Goal: Task Accomplishment & Management: Understand process/instructions

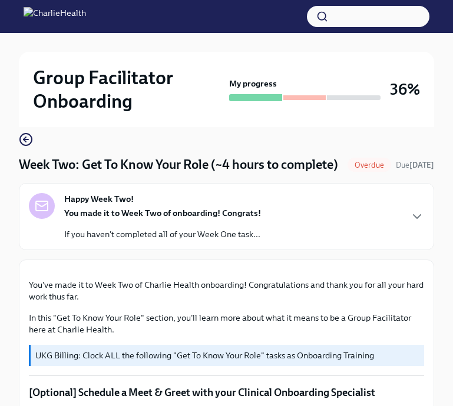
scroll to position [91, 0]
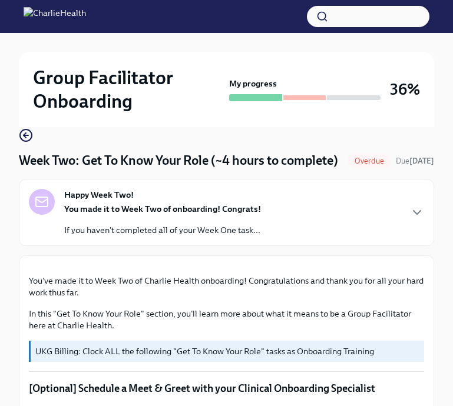
click at [220, 234] on div "You made it to Week Two of onboarding! Congrats! If you haven't completed all o…" at bounding box center [162, 219] width 197 height 33
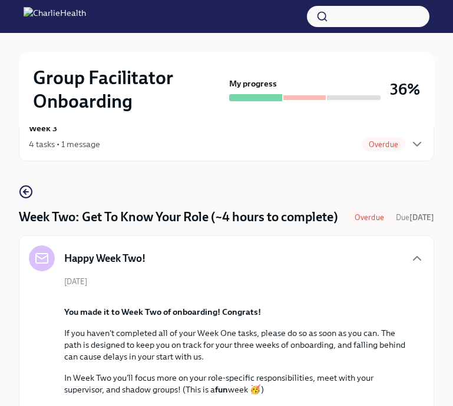
scroll to position [0, 0]
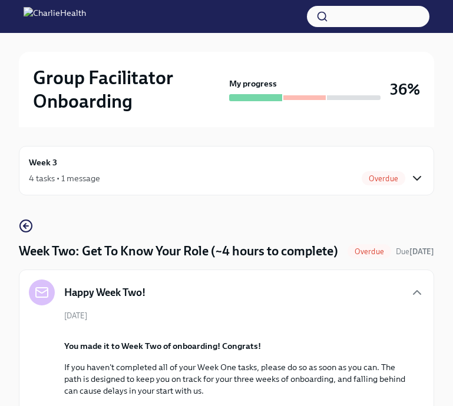
click at [416, 174] on icon "button" at bounding box center [417, 178] width 14 height 14
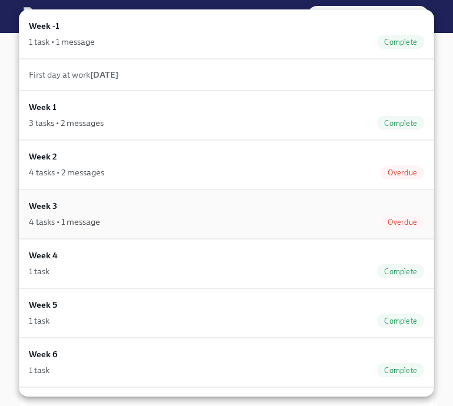
click at [179, 221] on div "4 tasks • 1 message Overdue" at bounding box center [226, 222] width 395 height 14
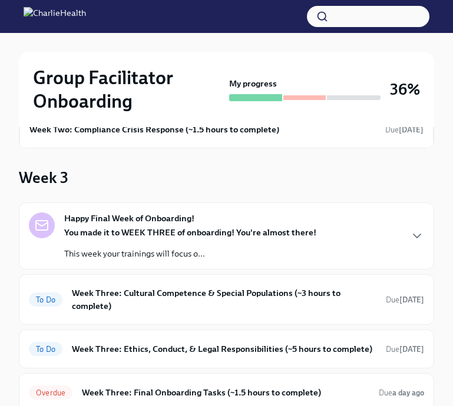
scroll to position [226, 0]
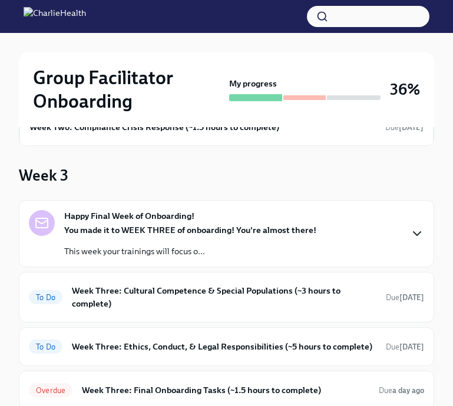
click at [418, 234] on icon "button" at bounding box center [417, 234] width 14 height 14
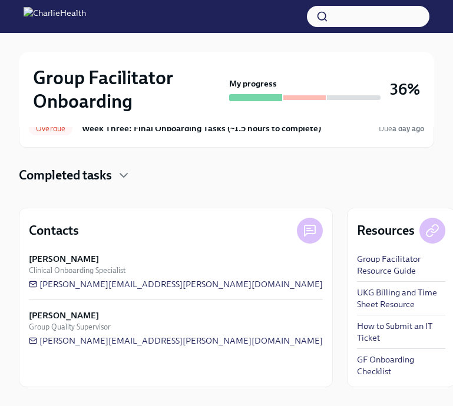
scroll to position [909, 0]
click at [357, 310] on link "UKG Billing and Time Sheet Resource" at bounding box center [401, 299] width 88 height 24
